Goal: Answer question/provide support: Share knowledge or assist other users

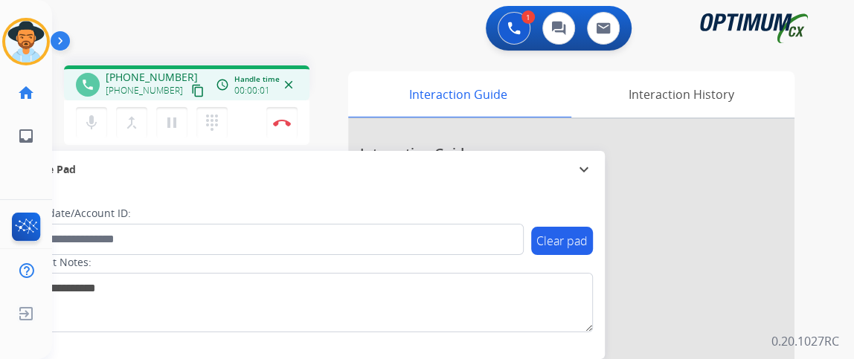
click at [191, 84] on mat-icon "content_copy" at bounding box center [197, 90] width 13 height 13
click at [101, 124] on button "mic Mute" at bounding box center [91, 122] width 31 height 31
click at [92, 129] on mat-icon "mic_off" at bounding box center [92, 123] width 18 height 18
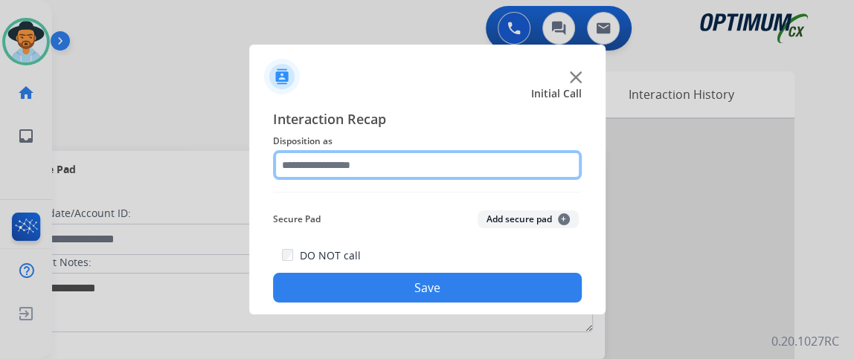
click at [440, 161] on input "text" at bounding box center [427, 165] width 309 height 30
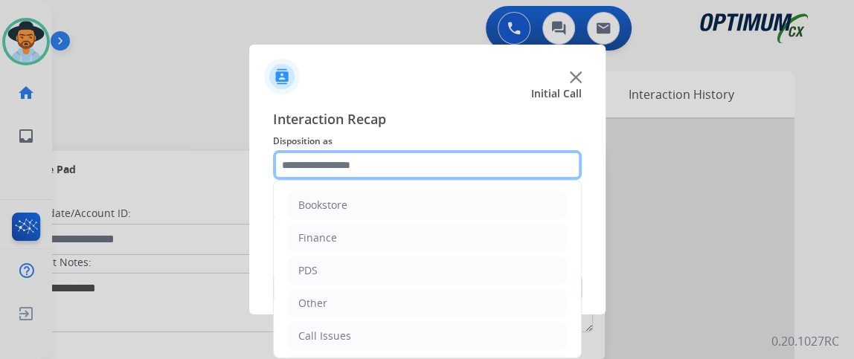
scroll to position [97, 0]
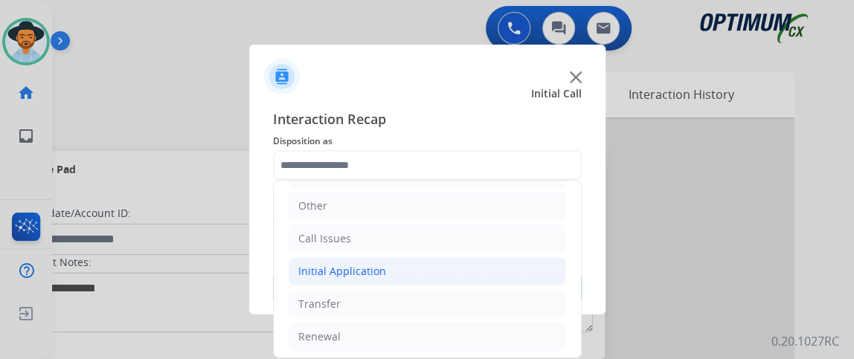
click at [536, 269] on li "Initial Application" at bounding box center [428, 271] width 278 height 28
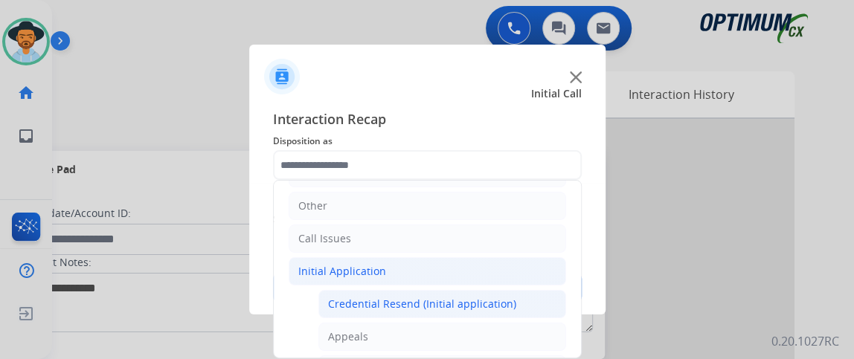
click at [539, 295] on li "Credential Resend (Initial application)" at bounding box center [442, 304] width 248 height 28
type input "**********"
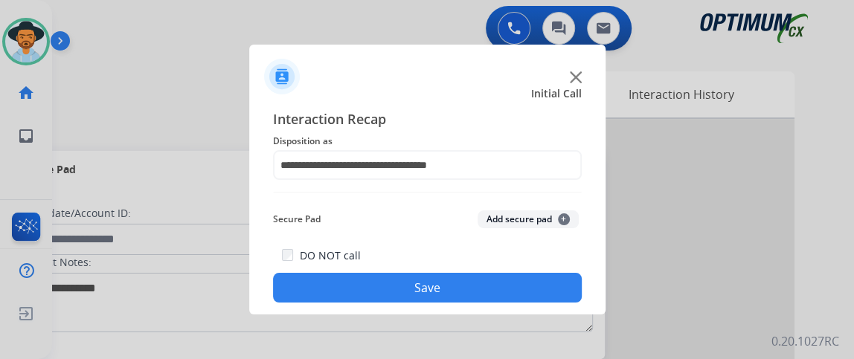
click at [528, 297] on button "Save" at bounding box center [427, 288] width 309 height 30
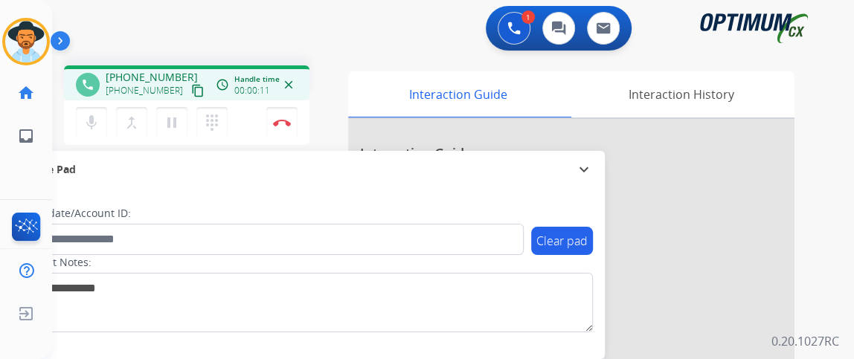
click at [191, 94] on mat-icon "content_copy" at bounding box center [197, 90] width 13 height 13
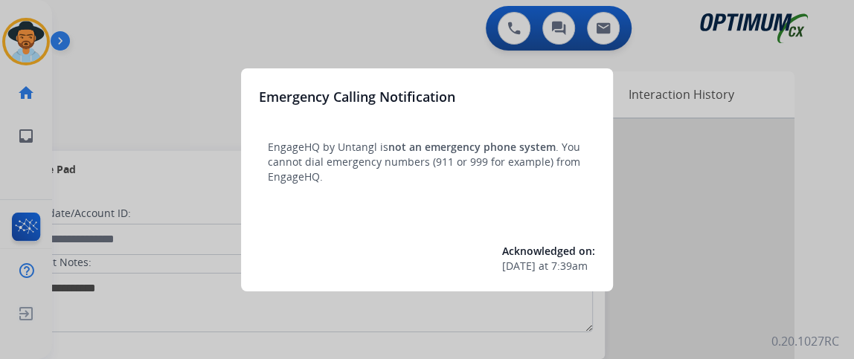
click at [159, 95] on div at bounding box center [427, 179] width 854 height 359
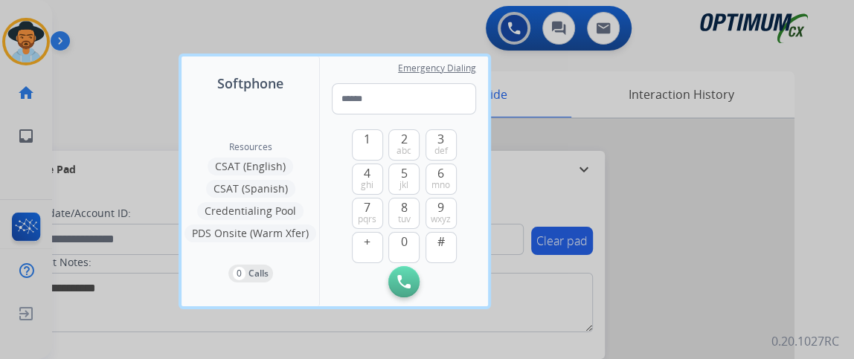
click at [159, 95] on div at bounding box center [427, 179] width 854 height 359
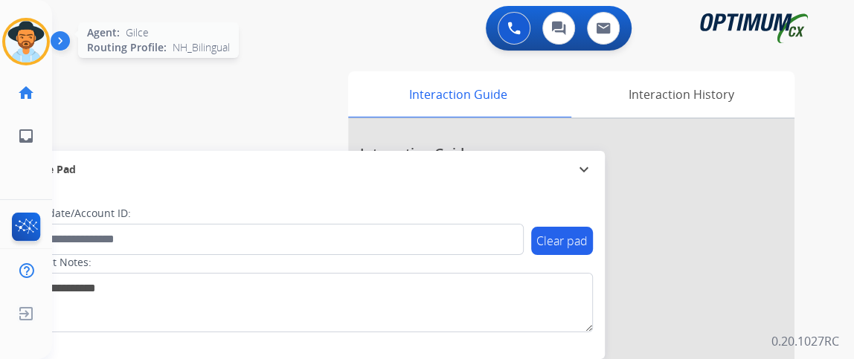
click at [41, 51] on img at bounding box center [26, 42] width 42 height 42
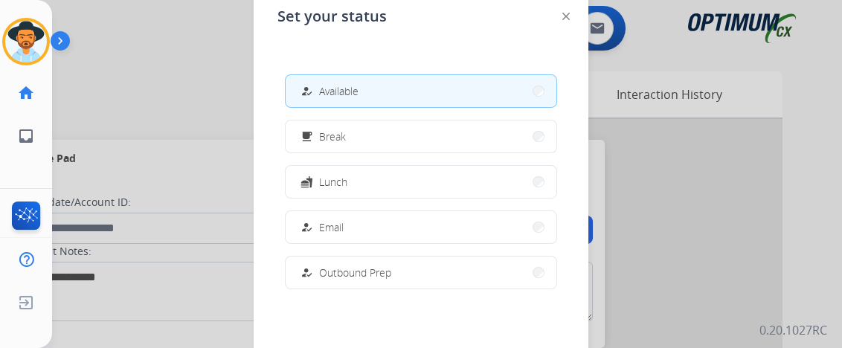
click at [303, 83] on div "how_to_reg" at bounding box center [309, 92] width 22 height 18
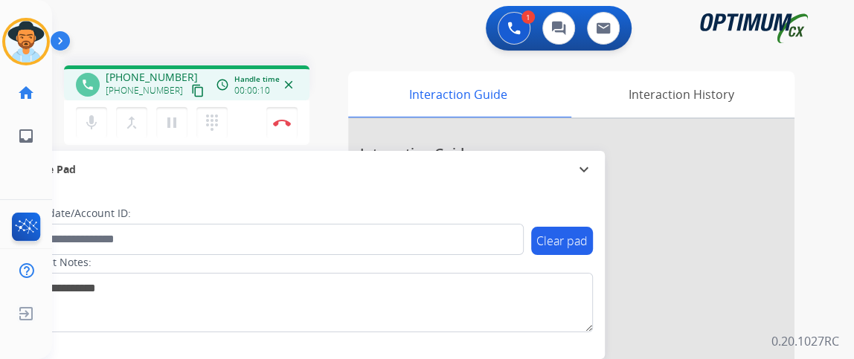
click at [191, 89] on mat-icon "content_copy" at bounding box center [197, 90] width 13 height 13
click at [96, 123] on mat-icon "mic" at bounding box center [92, 123] width 18 height 18
click at [96, 123] on mat-icon "mic_off" at bounding box center [92, 123] width 18 height 18
click at [93, 122] on mat-icon "mic" at bounding box center [92, 123] width 18 height 18
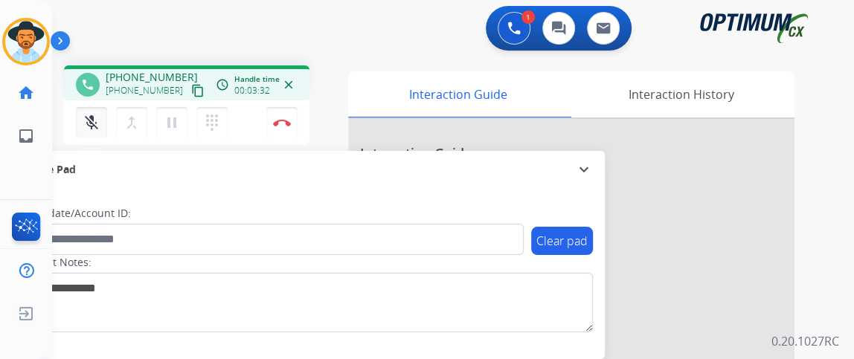
click at [84, 130] on mat-icon "mic_off" at bounding box center [92, 123] width 18 height 18
click at [276, 115] on button "Disconnect" at bounding box center [281, 122] width 31 height 31
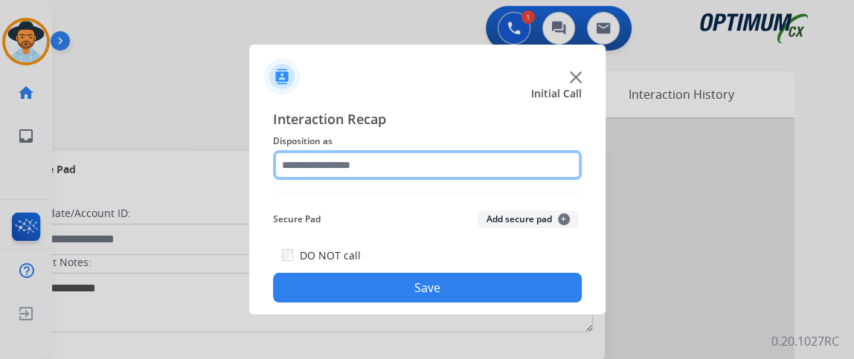
click at [344, 163] on input "text" at bounding box center [427, 165] width 309 height 30
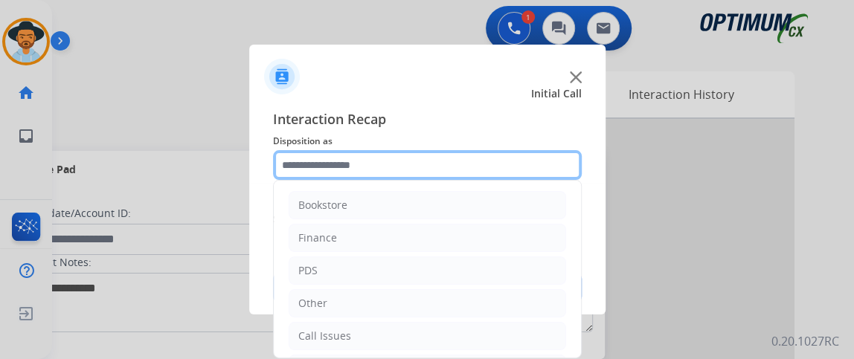
scroll to position [97, 0]
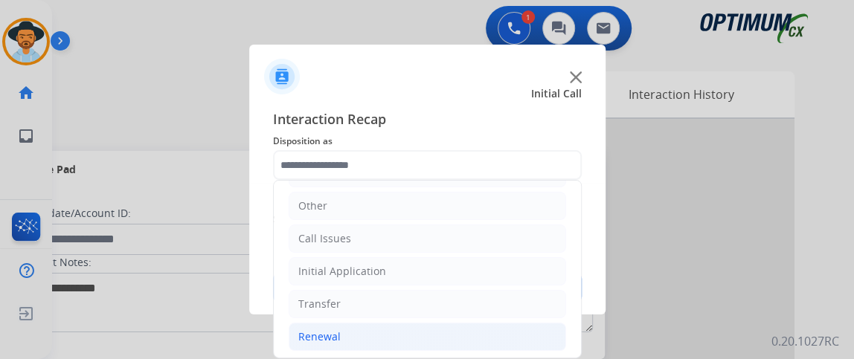
click at [472, 336] on li "Renewal" at bounding box center [428, 337] width 278 height 28
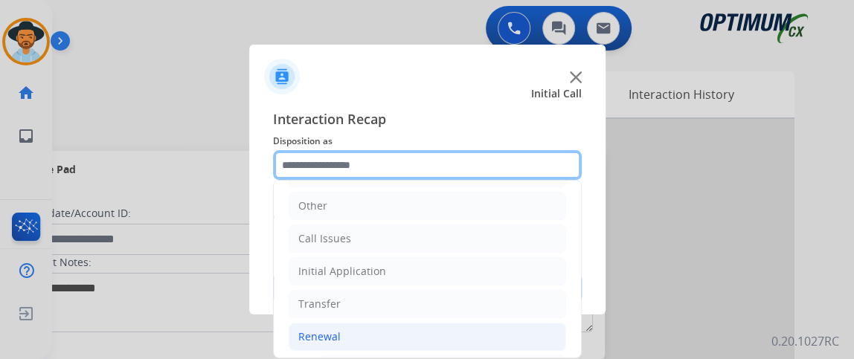
scroll to position [252, 0]
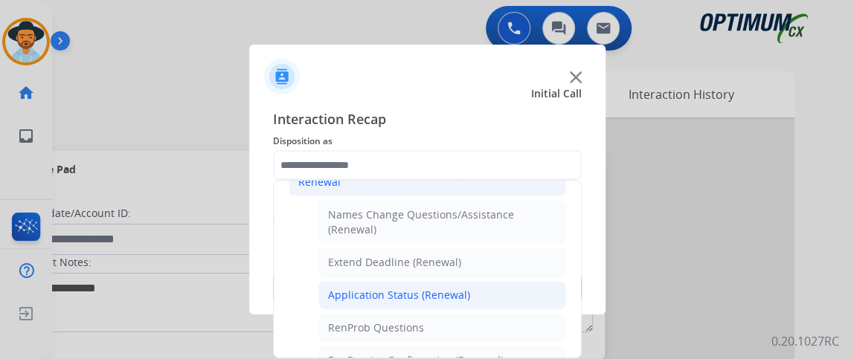
click at [524, 281] on li "Application Status (Renewal)" at bounding box center [442, 295] width 248 height 28
type input "**********"
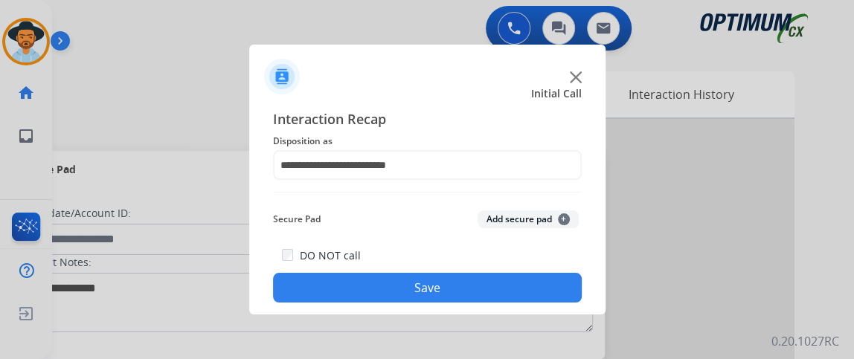
click at [522, 286] on button "Save" at bounding box center [427, 288] width 309 height 30
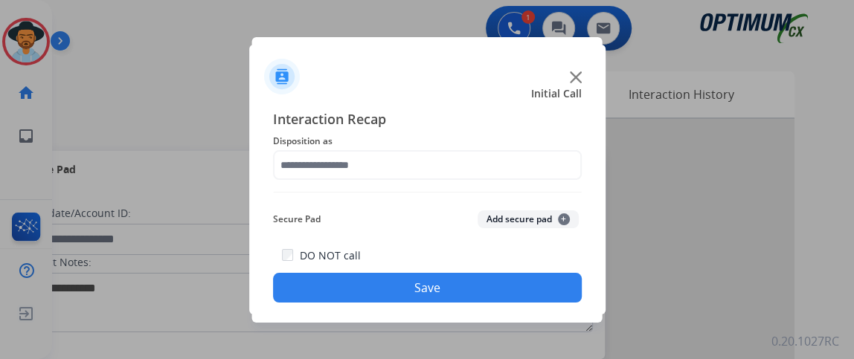
click at [330, 135] on span "Disposition as" at bounding box center [427, 141] width 309 height 18
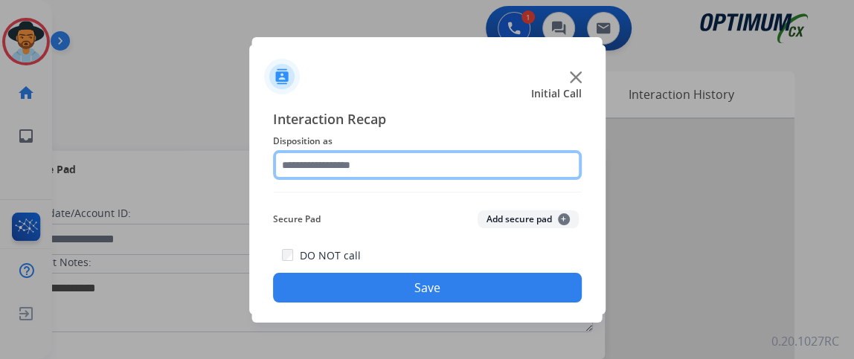
click at [345, 156] on input "text" at bounding box center [427, 165] width 309 height 30
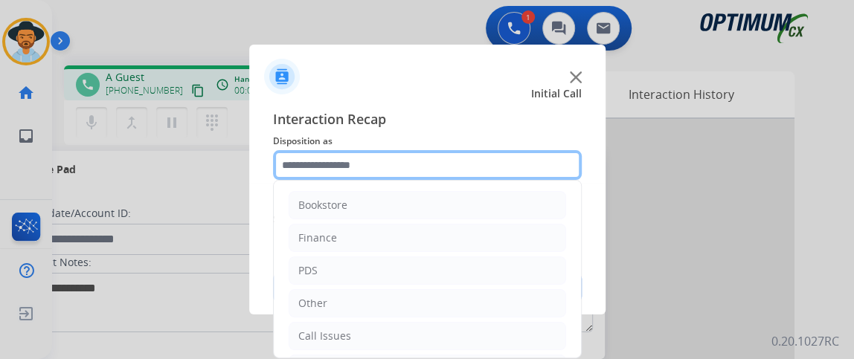
scroll to position [97, 0]
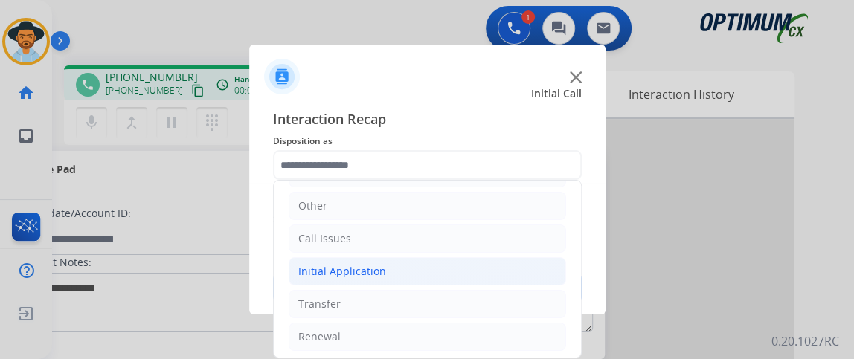
click at [479, 261] on li "Initial Application" at bounding box center [428, 271] width 278 height 28
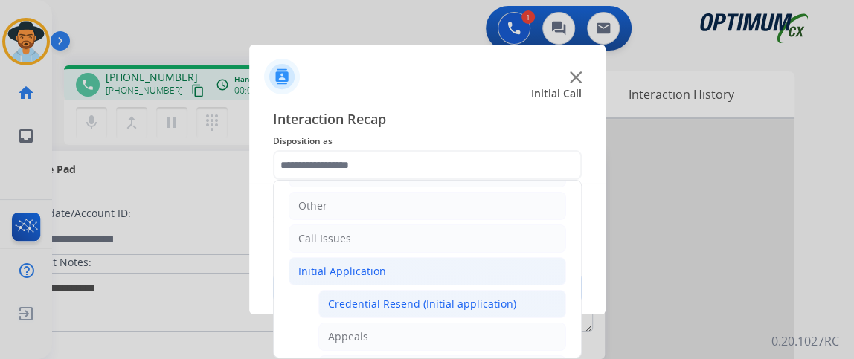
click at [475, 297] on div "Credential Resend (Initial application)" at bounding box center [422, 304] width 188 height 15
type input "**********"
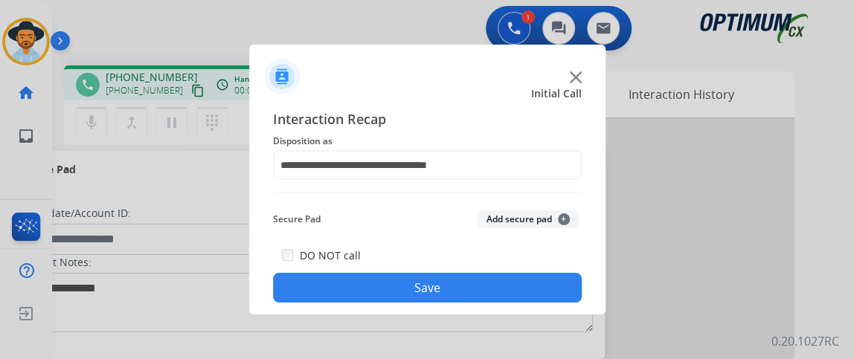
click at [474, 295] on button "Save" at bounding box center [427, 288] width 309 height 30
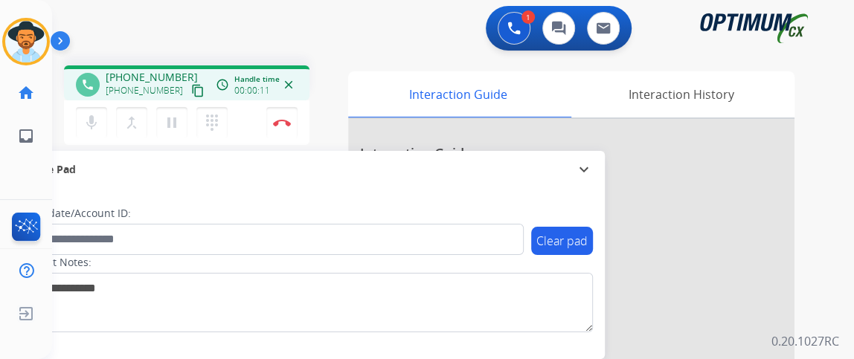
click at [191, 92] on mat-icon "content_copy" at bounding box center [197, 90] width 13 height 13
click at [191, 84] on mat-icon "content_copy" at bounding box center [197, 90] width 13 height 13
click at [92, 107] on button "mic Mute" at bounding box center [91, 122] width 31 height 31
click at [92, 107] on button "mic_off Mute" at bounding box center [91, 122] width 31 height 31
click at [291, 127] on button "Disconnect" at bounding box center [281, 122] width 31 height 31
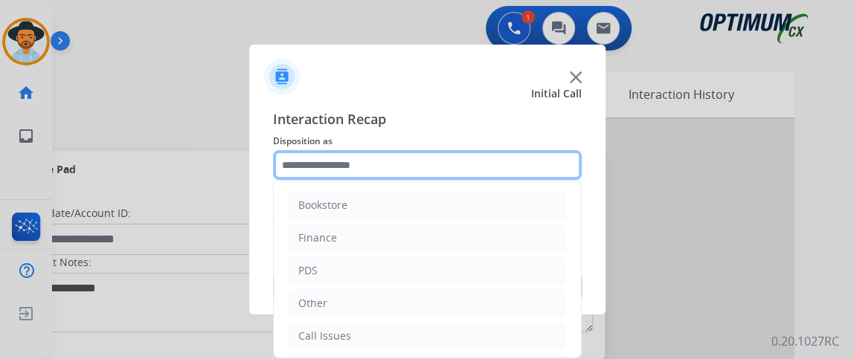
click at [343, 170] on input "text" at bounding box center [427, 165] width 309 height 30
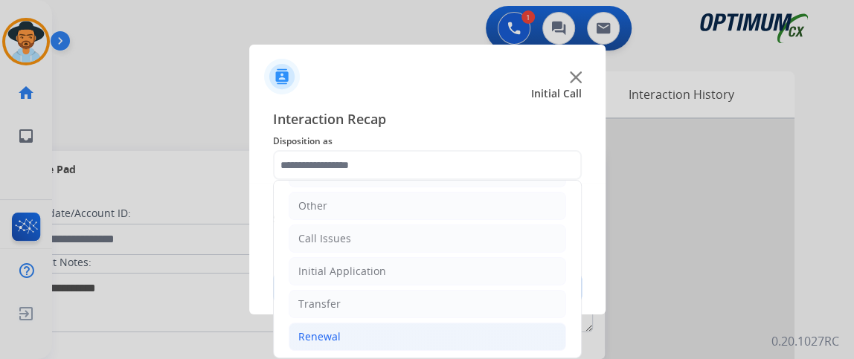
click at [426, 338] on li "Renewal" at bounding box center [428, 337] width 278 height 28
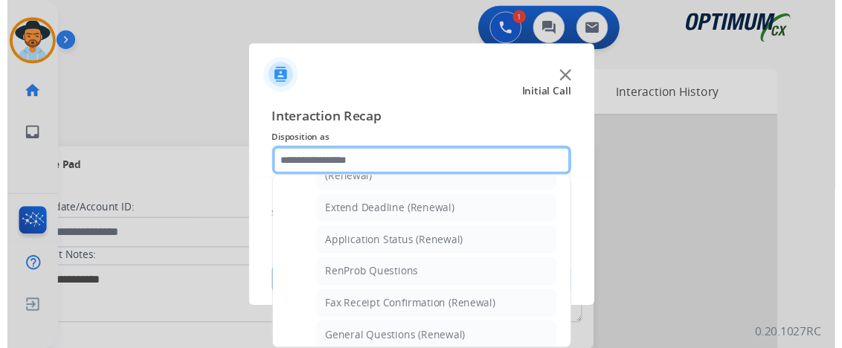
scroll to position [303, 0]
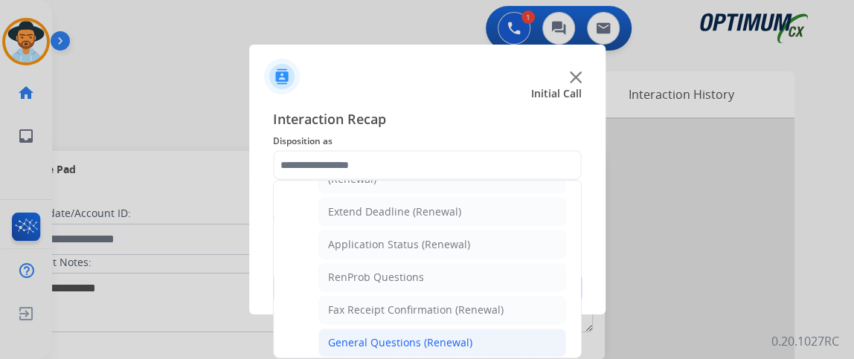
click at [460, 336] on div "General Questions (Renewal)" at bounding box center [400, 343] width 144 height 15
type input "**********"
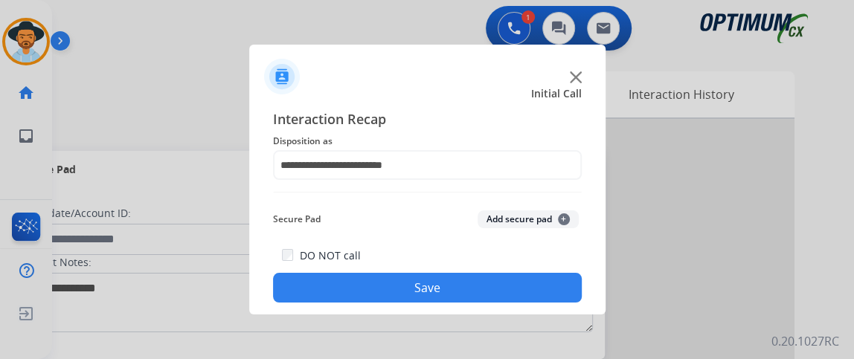
click at [448, 288] on button "Save" at bounding box center [427, 288] width 309 height 30
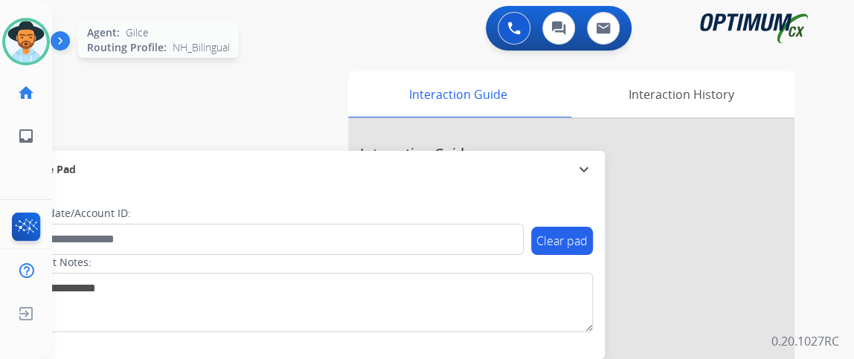
click at [16, 47] on img at bounding box center [26, 42] width 42 height 42
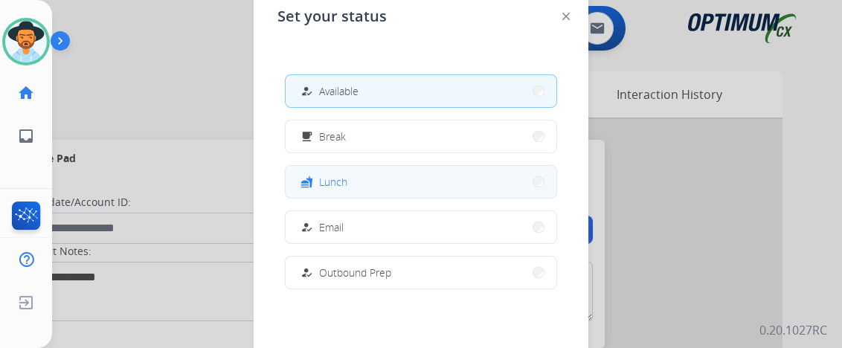
click at [370, 178] on button "fastfood Lunch" at bounding box center [421, 182] width 271 height 32
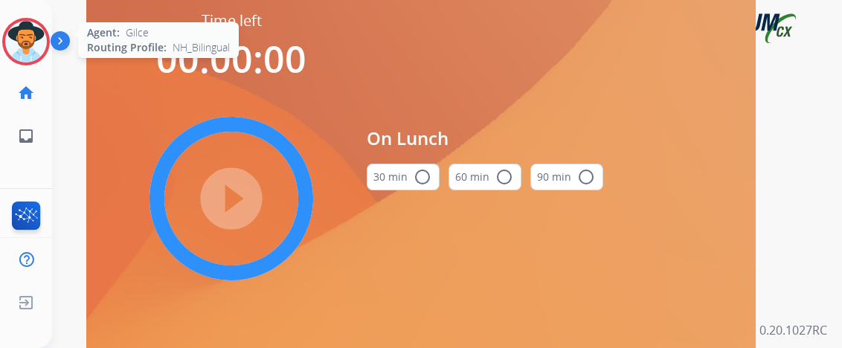
click at [24, 40] on img at bounding box center [26, 42] width 42 height 42
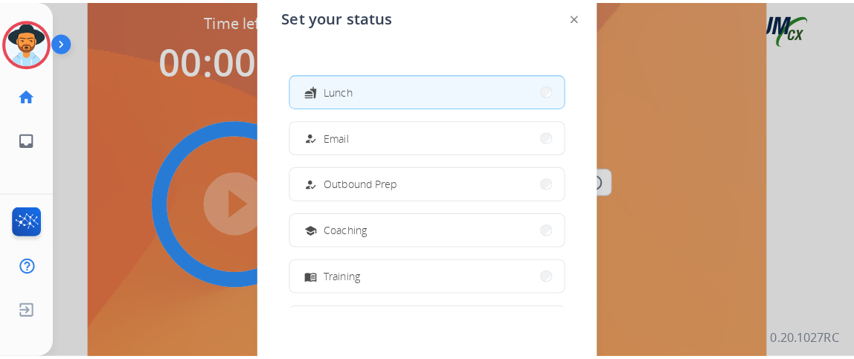
scroll to position [128, 0]
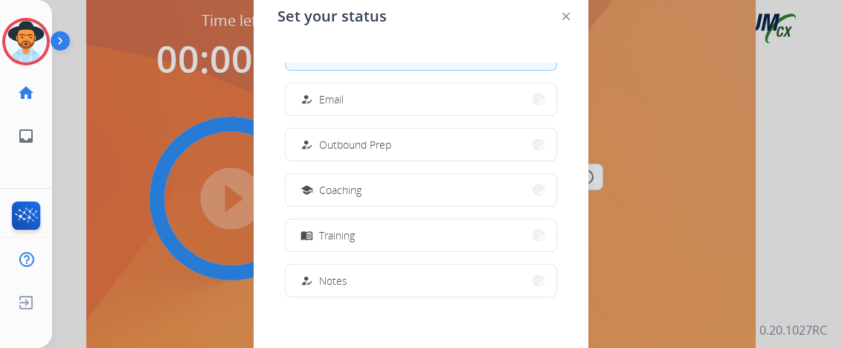
click at [445, 210] on div "how_to_reg Available free_breakfast Break fastfood Lunch how_to_reg Email how_t…" at bounding box center [421, 181] width 287 height 238
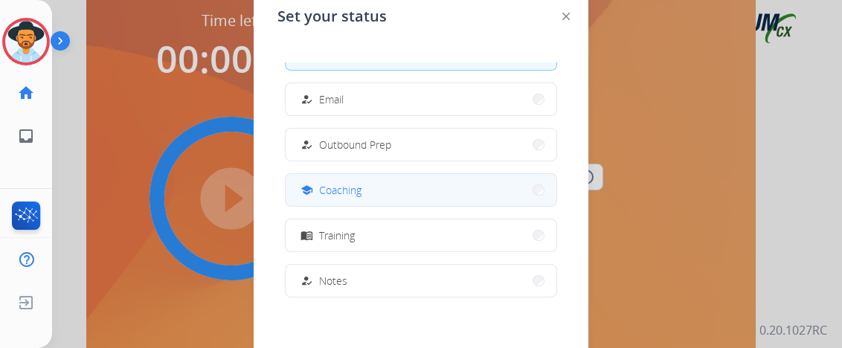
click at [441, 193] on button "school Coaching" at bounding box center [421, 190] width 271 height 32
